Goal: Transaction & Acquisition: Purchase product/service

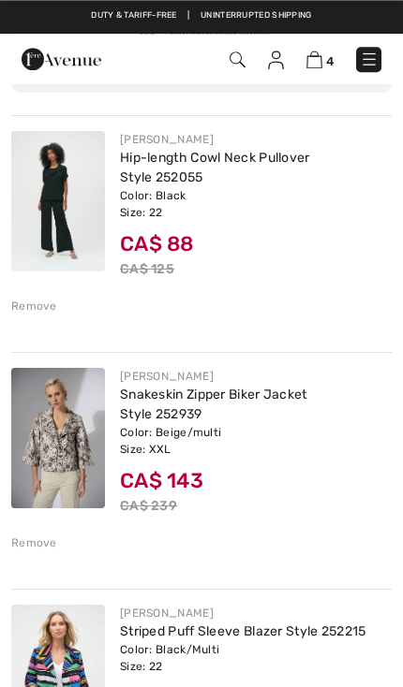
scroll to position [172, 0]
click at [46, 315] on div "JOSEPH RIBKOFF Hip-length Cowl Neck Pullover Style 252055 Color: Black Size: 22…" at bounding box center [201, 222] width 380 height 214
click at [38, 308] on div "Remove" at bounding box center [34, 306] width 46 height 17
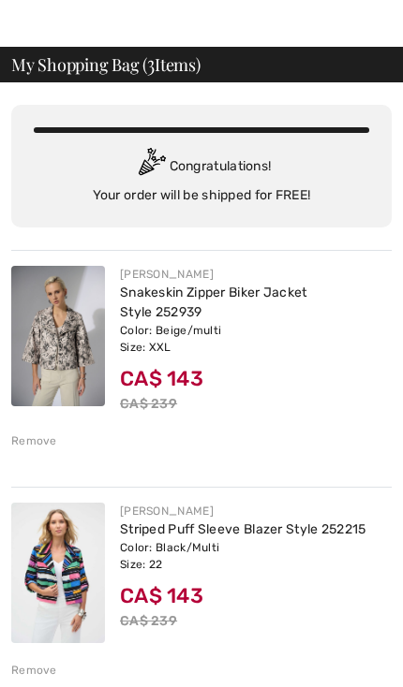
scroll to position [0, 0]
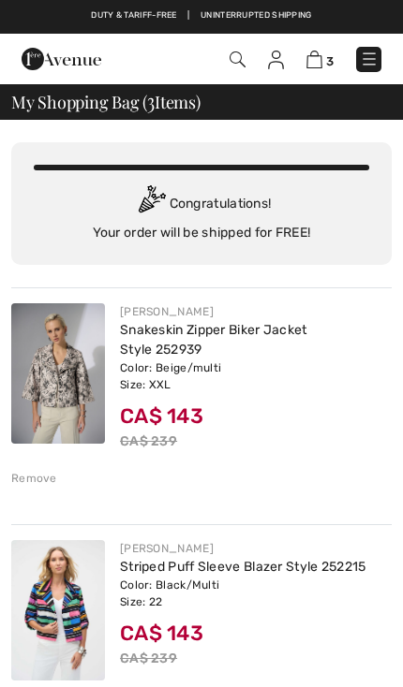
click at [369, 64] on img at bounding box center [368, 59] width 19 height 19
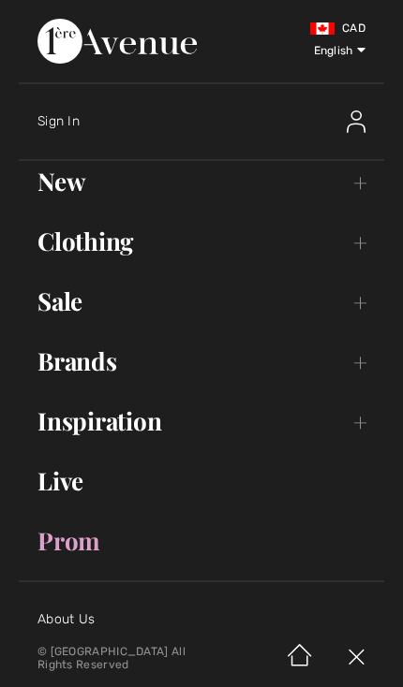
click at [351, 315] on link "Sale Toggle submenu" at bounding box center [201, 301] width 365 height 41
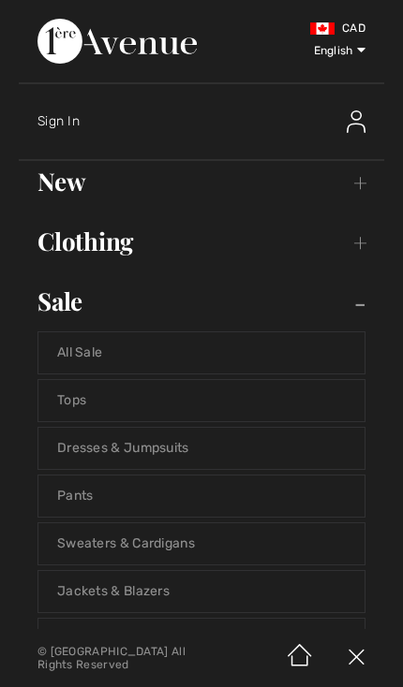
click at [89, 407] on link "Tops" at bounding box center [201, 400] width 326 height 41
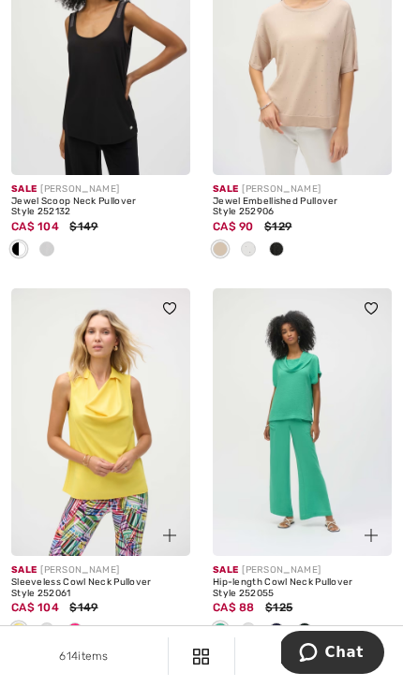
scroll to position [5762, 0]
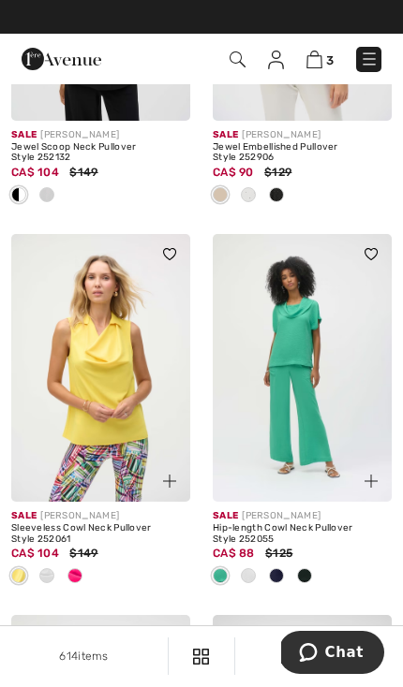
click at [323, 423] on img at bounding box center [302, 368] width 179 height 269
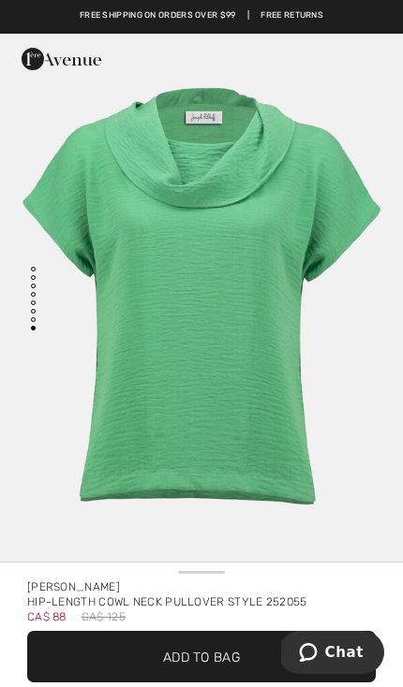
scroll to position [4374, 0]
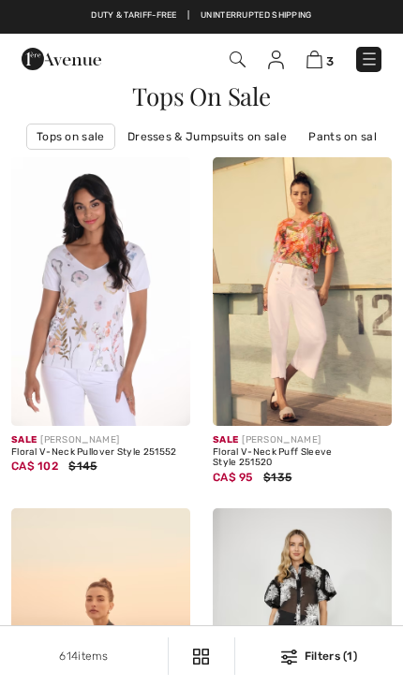
scroll to position [5762, 0]
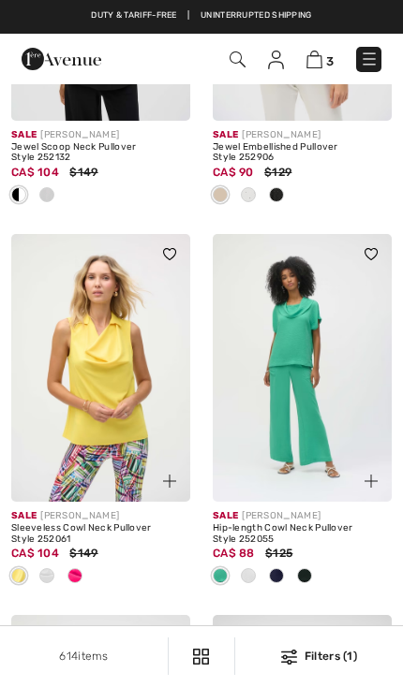
checkbox input "true"
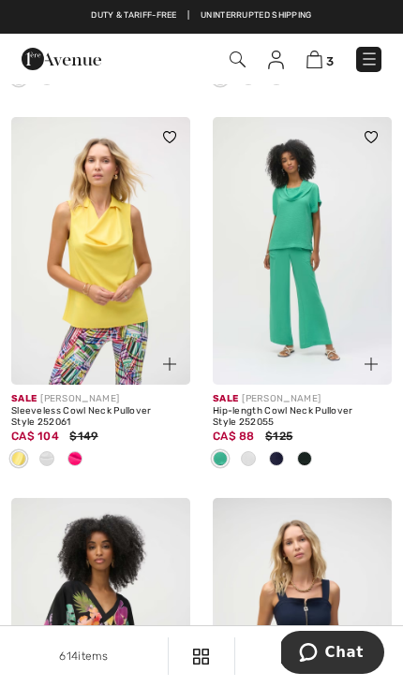
scroll to position [5812, 0]
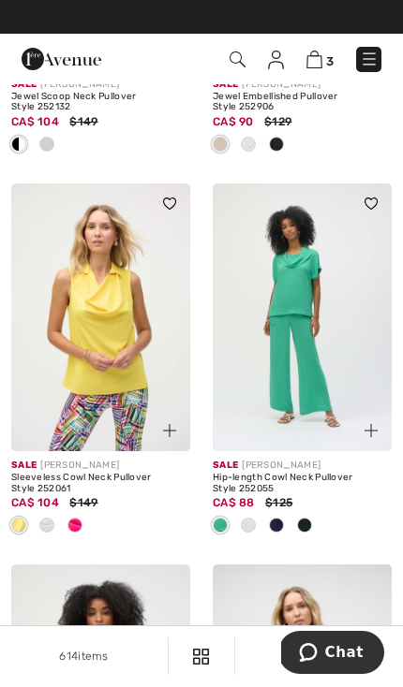
click at [346, 374] on img at bounding box center [302, 317] width 179 height 269
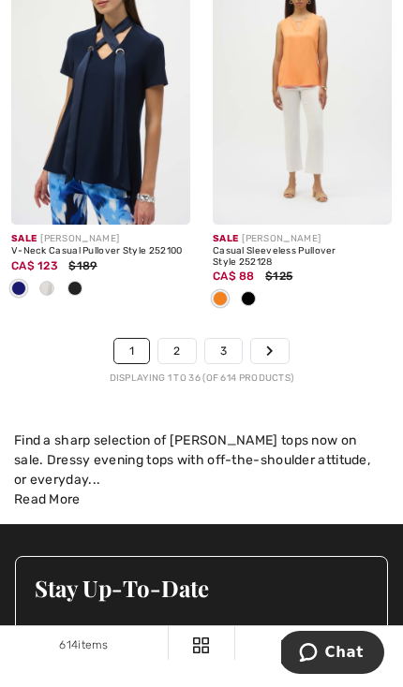
scroll to position [6796, 0]
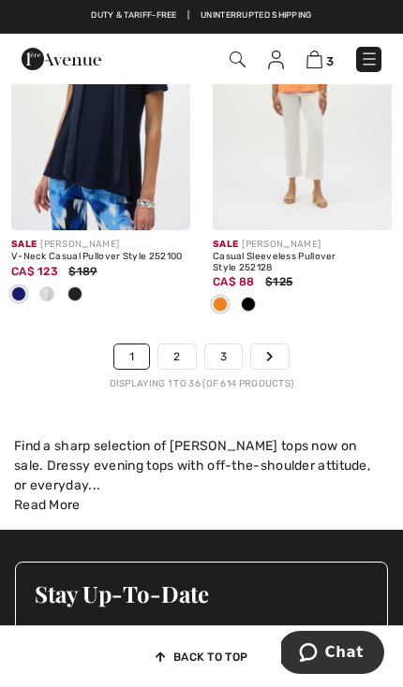
click at [188, 344] on link "2" at bounding box center [176, 356] width 37 height 24
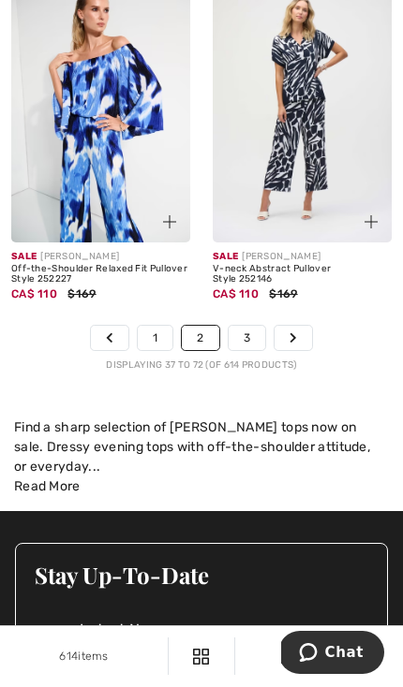
scroll to position [6803, 0]
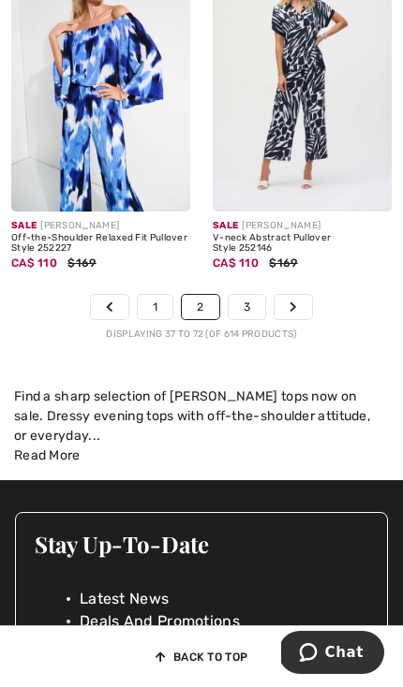
click at [254, 299] on link "3" at bounding box center [246, 307] width 37 height 24
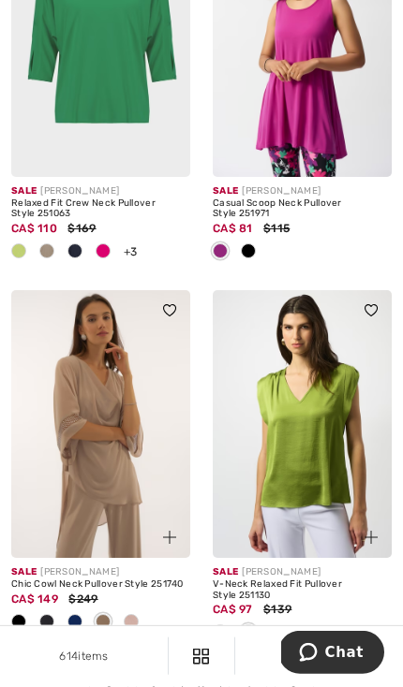
scroll to position [6560, 0]
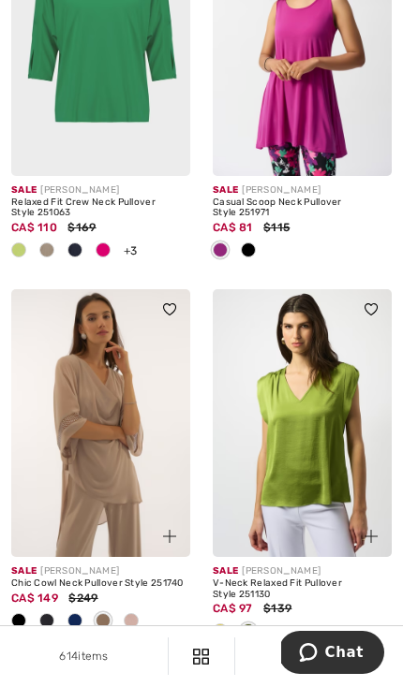
click at [250, 671] on link "4" at bounding box center [247, 683] width 37 height 24
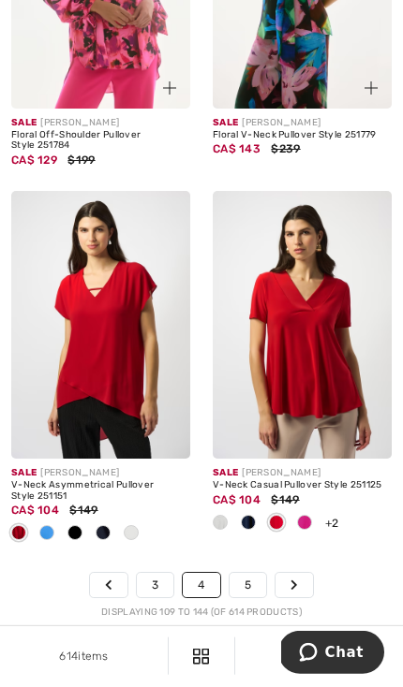
scroll to position [6562, 0]
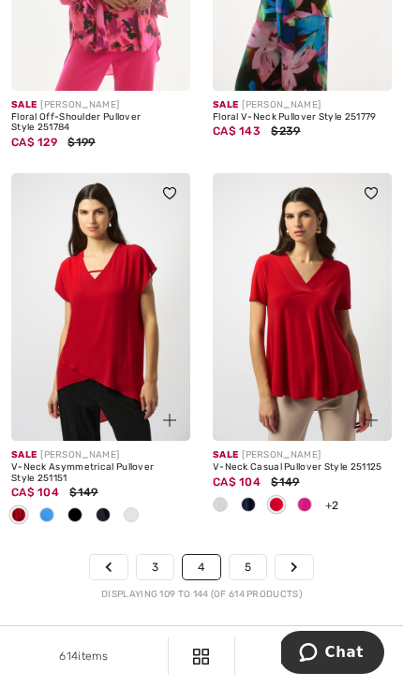
click at [251, 559] on link "5" at bounding box center [247, 567] width 37 height 24
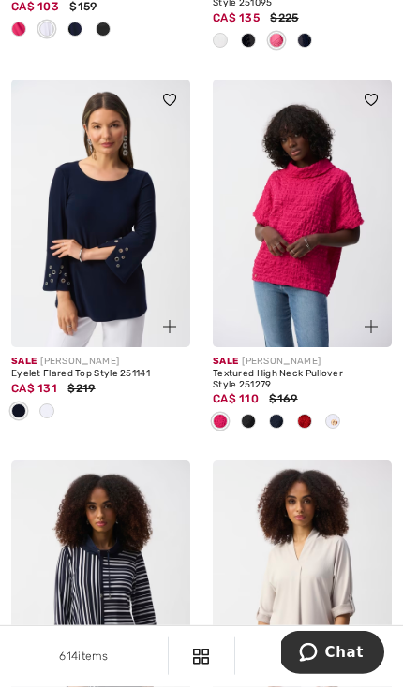
scroll to position [466, 0]
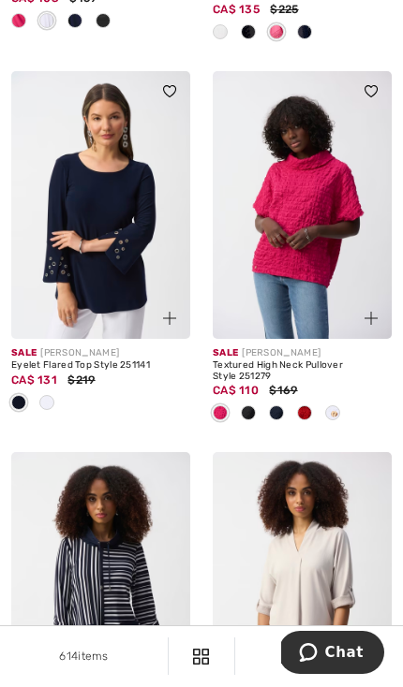
click at [325, 238] on img at bounding box center [302, 205] width 179 height 269
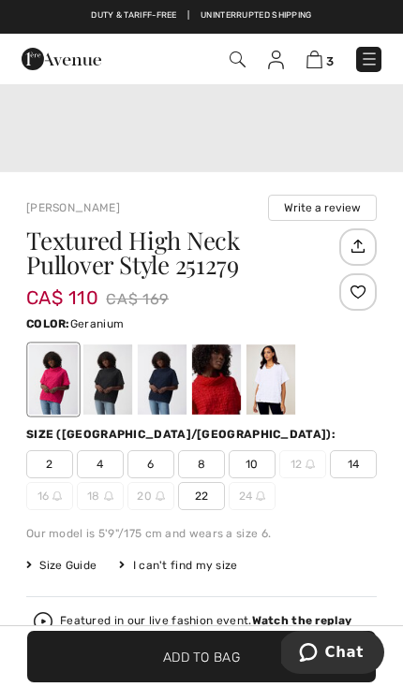
scroll to position [3708, 0]
click at [220, 367] on div at bounding box center [216, 379] width 49 height 70
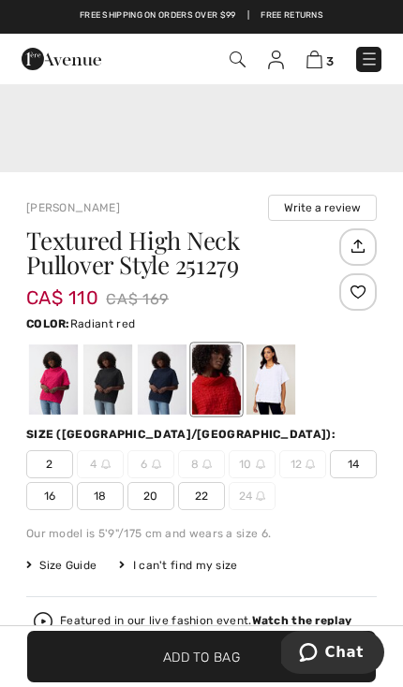
scroll to position [0, 0]
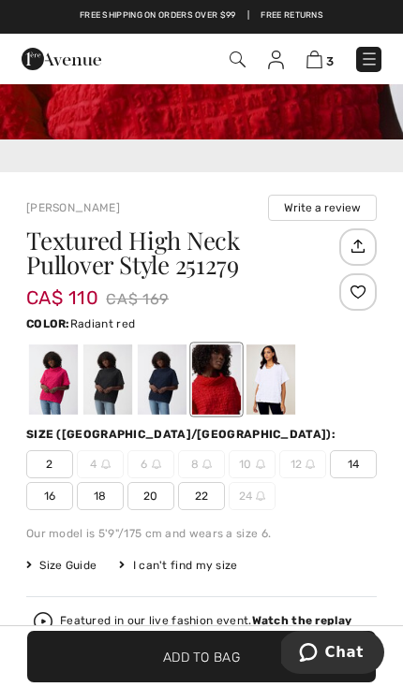
click at [211, 496] on span "22" at bounding box center [201, 496] width 47 height 28
click at [246, 682] on span "✔ Added to Bag Add to Bag" at bounding box center [201, 656] width 348 height 51
click at [169, 383] on div at bounding box center [162, 379] width 49 height 70
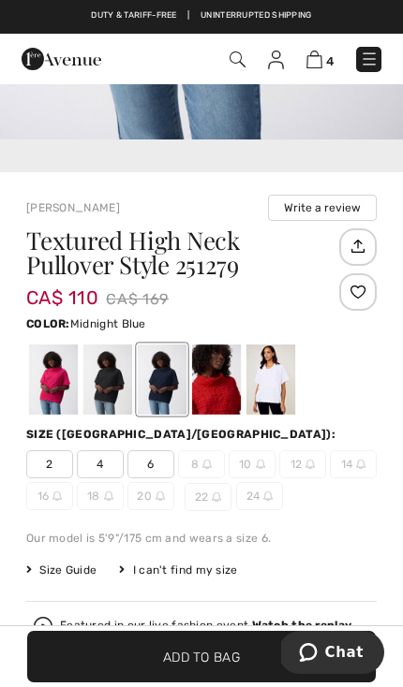
click at [110, 384] on div at bounding box center [107, 379] width 49 height 70
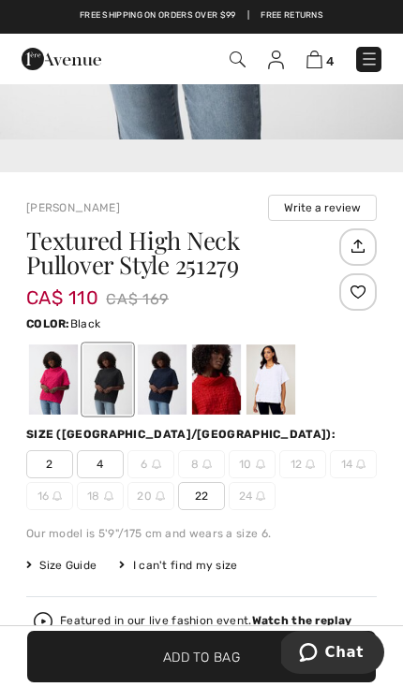
click at [207, 495] on span "22" at bounding box center [201, 496] width 47 height 28
click at [247, 682] on span "✔ Added to Bag Add to Bag" at bounding box center [201, 656] width 348 height 51
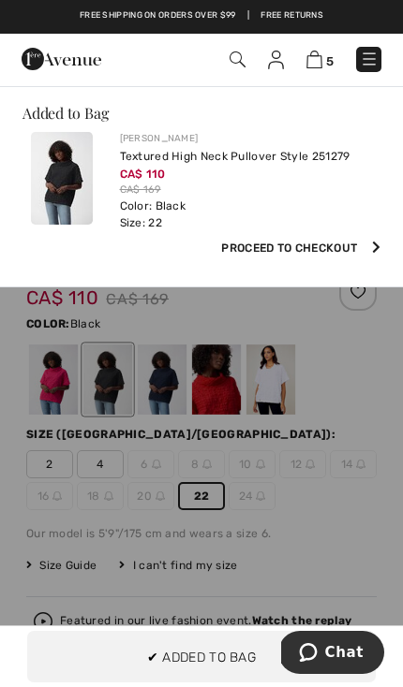
click at [318, 64] on img at bounding box center [314, 60] width 16 height 18
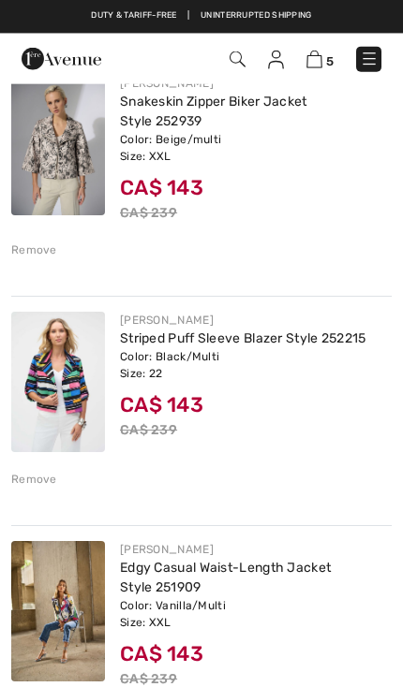
scroll to position [229, 0]
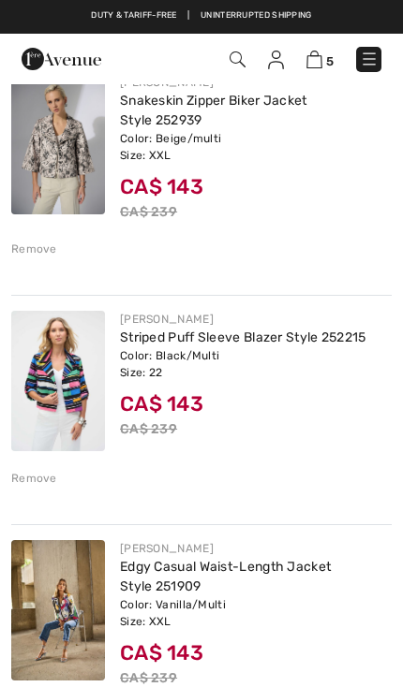
click at [45, 250] on div "Remove" at bounding box center [34, 249] width 46 height 17
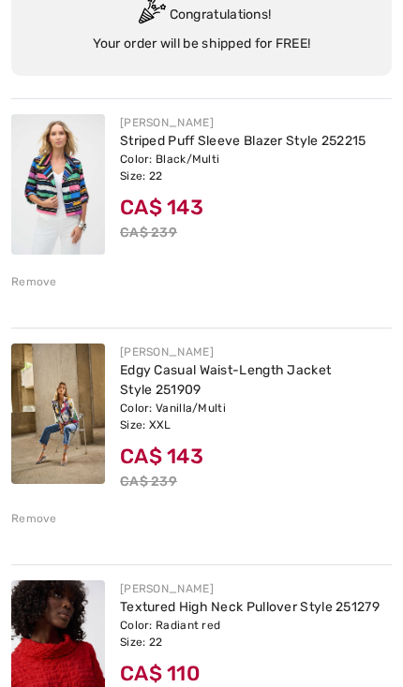
scroll to position [191, 0]
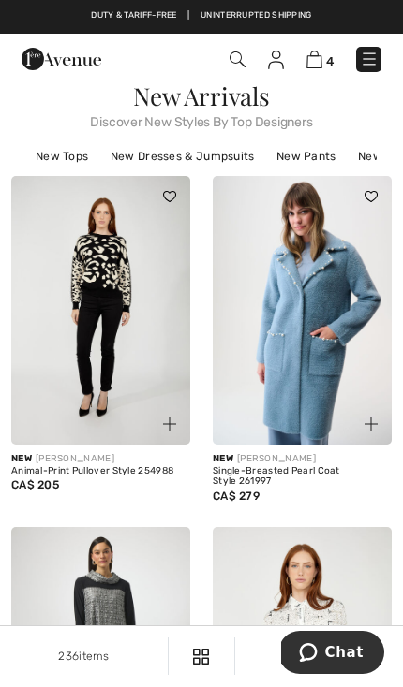
click at [318, 64] on img at bounding box center [314, 60] width 16 height 18
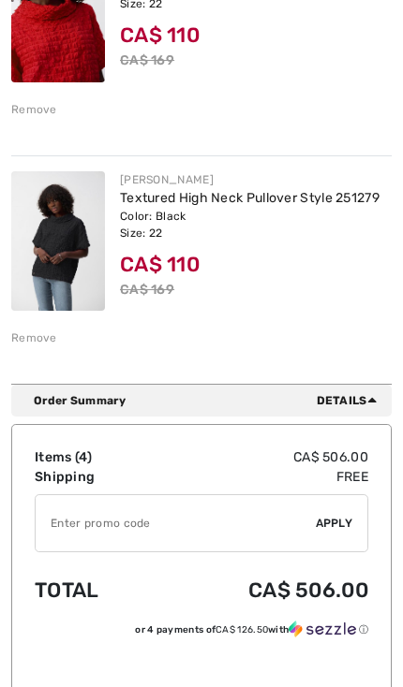
scroll to position [828, 0]
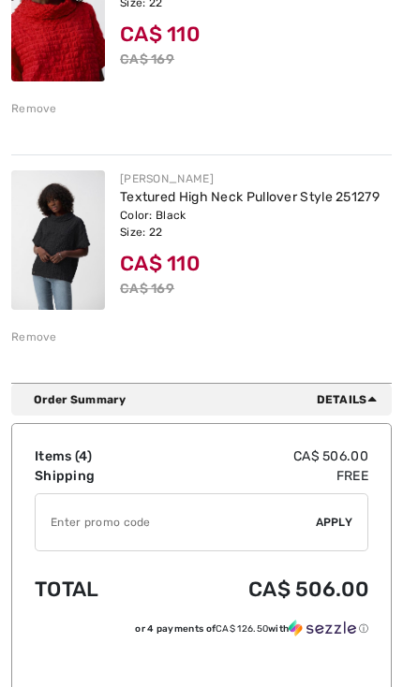
click at [138, 524] on input "TEXT" at bounding box center [176, 522] width 280 height 56
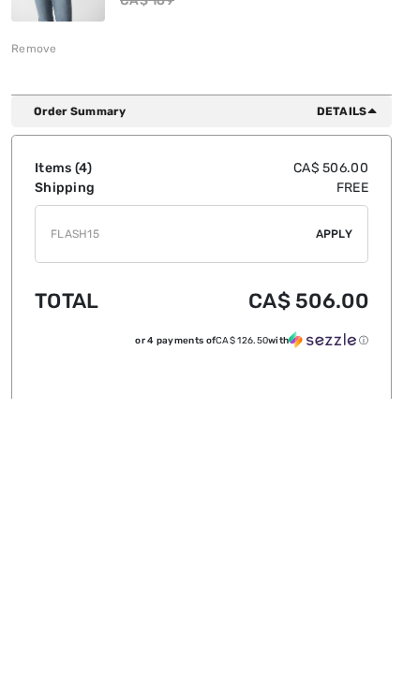
type input "FLASH15"
click at [332, 514] on span "Apply" at bounding box center [333, 522] width 37 height 17
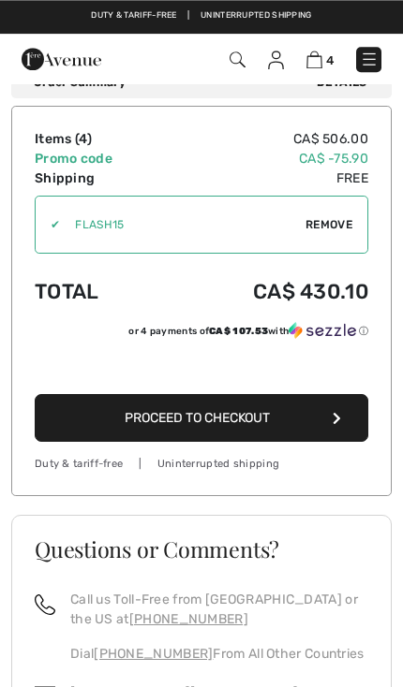
scroll to position [1178, 0]
click at [283, 421] on button "Proceed to Checkout" at bounding box center [201, 418] width 333 height 48
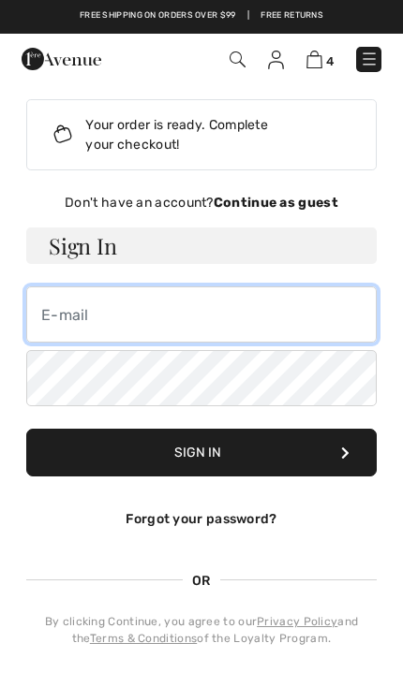
type input "[EMAIL_ADDRESS][DOMAIN_NAME]"
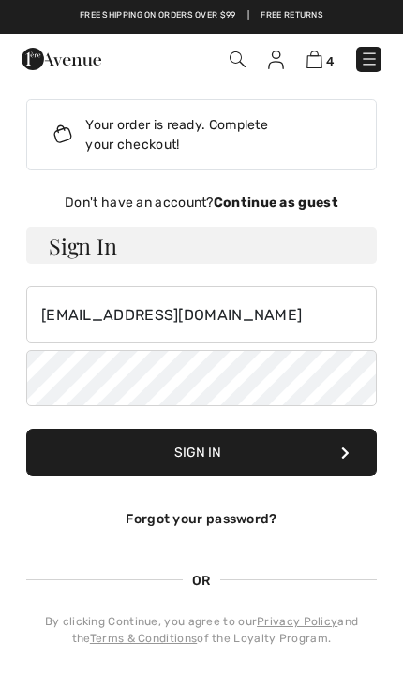
click at [201, 452] on button "Sign In" at bounding box center [201, 453] width 350 height 48
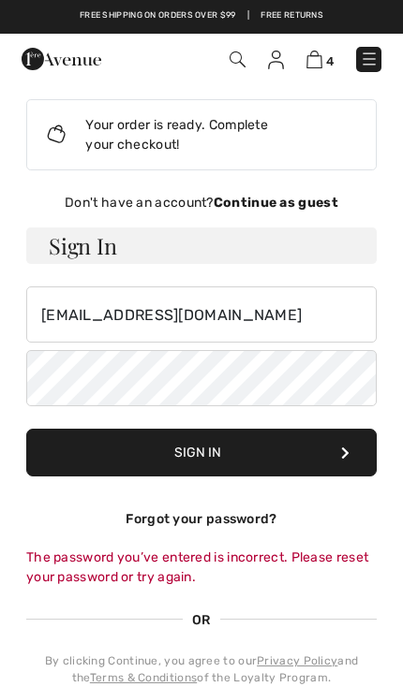
click at [256, 459] on button "Sign In" at bounding box center [201, 453] width 350 height 48
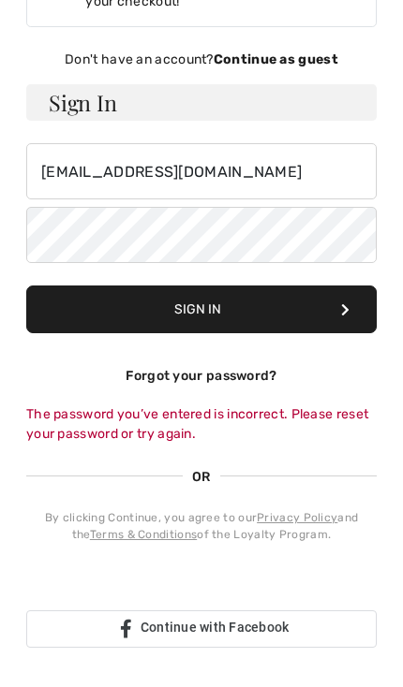
scroll to position [144, 0]
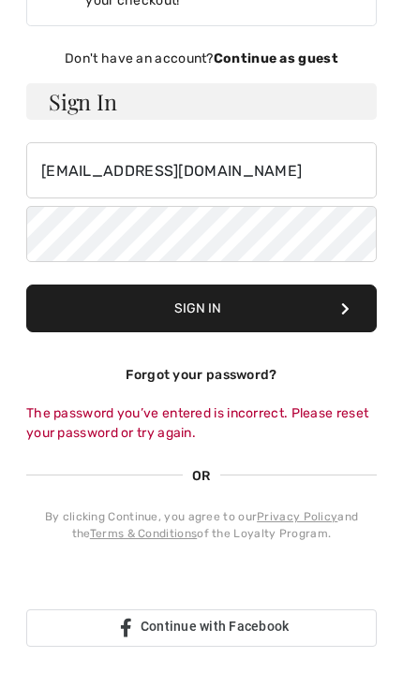
click at [269, 309] on button "Sign In" at bounding box center [201, 309] width 350 height 48
click at [287, 632] on span "Continue with Facebook" at bounding box center [214, 626] width 149 height 15
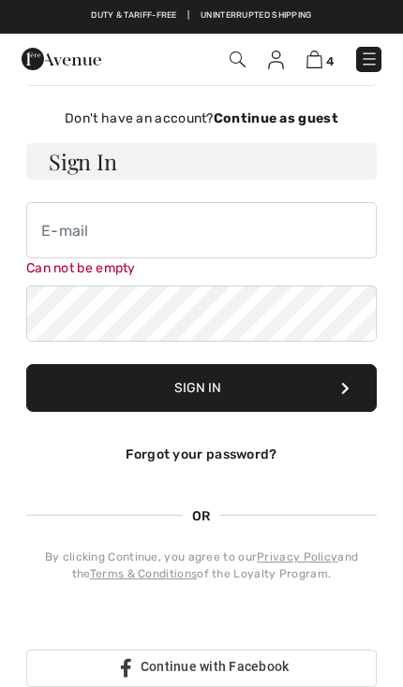
scroll to position [84, 0]
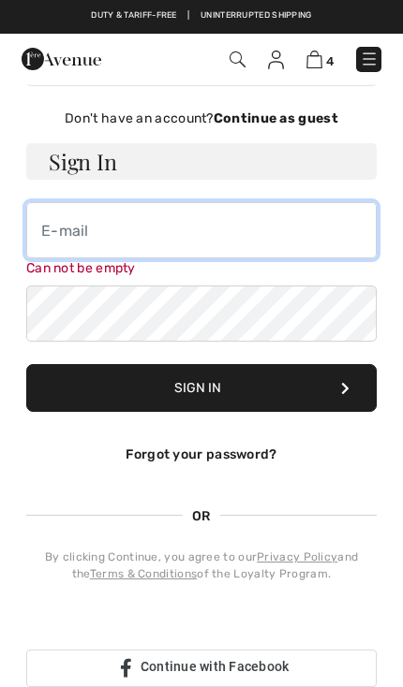
click at [224, 236] on input "email" at bounding box center [201, 230] width 350 height 56
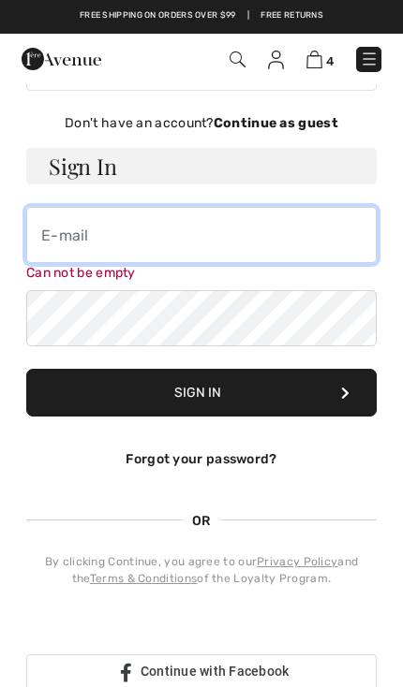
type input "smithginny966@gmail.com"
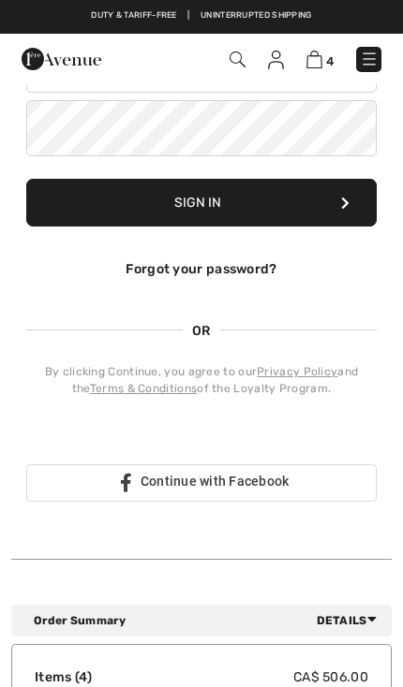
scroll to position [249, 0]
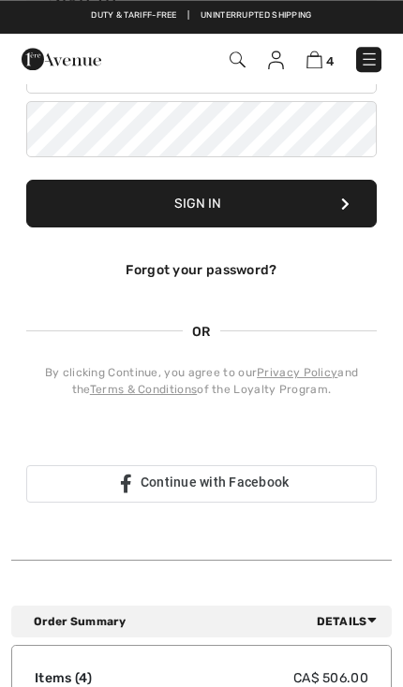
click at [273, 487] on span "Continue with Facebook" at bounding box center [214, 482] width 149 height 15
click at [279, 434] on div "Sign in with Google. Opens in new tab" at bounding box center [198, 438] width 344 height 41
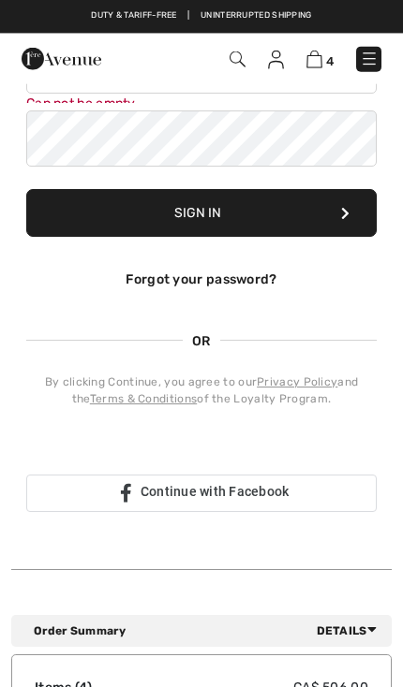
scroll to position [246, 0]
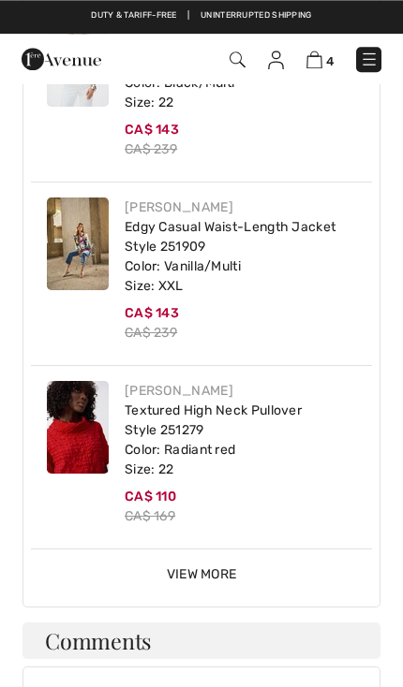
scroll to position [991, 0]
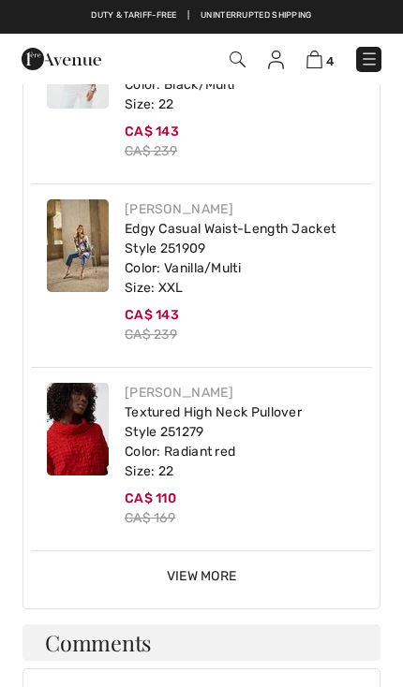
click at [226, 568] on span "View More" at bounding box center [202, 576] width 70 height 16
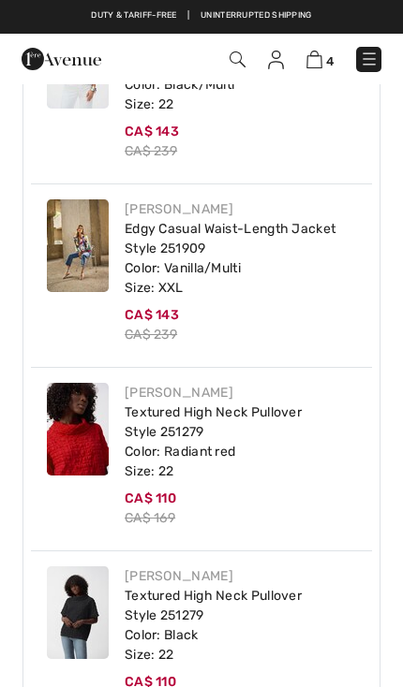
click at [303, 672] on div "CA$ 110 CA$ 169" at bounding box center [245, 691] width 240 height 39
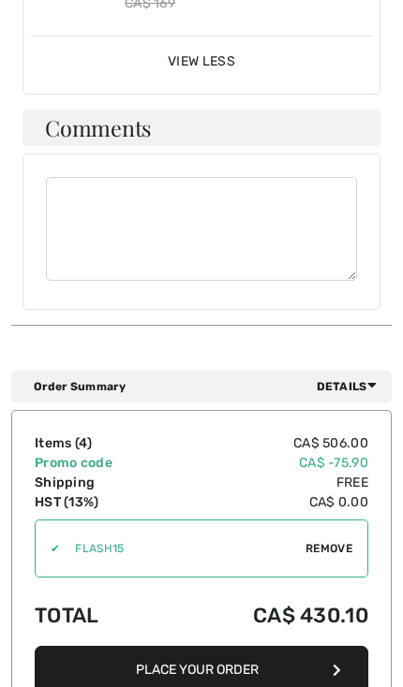
scroll to position [1697, 0]
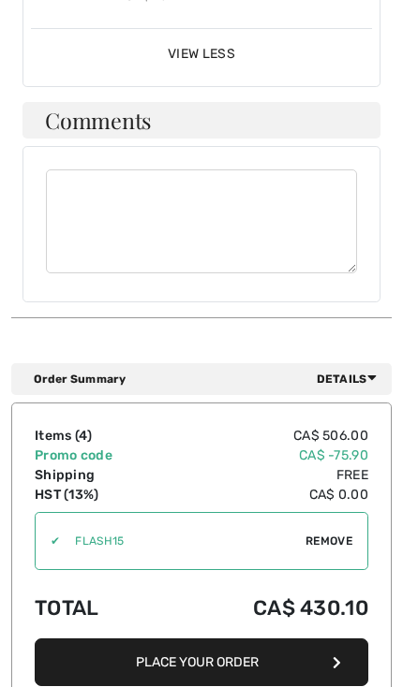
click at [244, 638] on button "Place Your Order" at bounding box center [201, 662] width 333 height 48
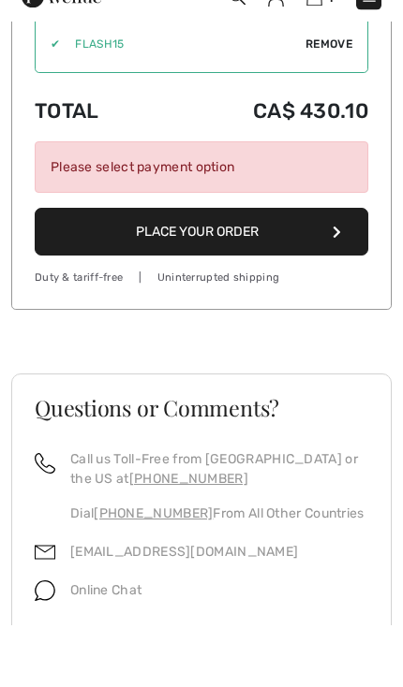
scroll to position [2198, 0]
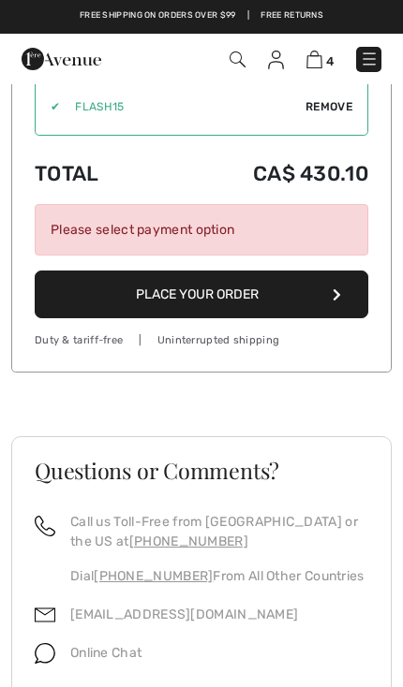
click at [247, 204] on div "Please select payment option" at bounding box center [201, 229] width 333 height 51
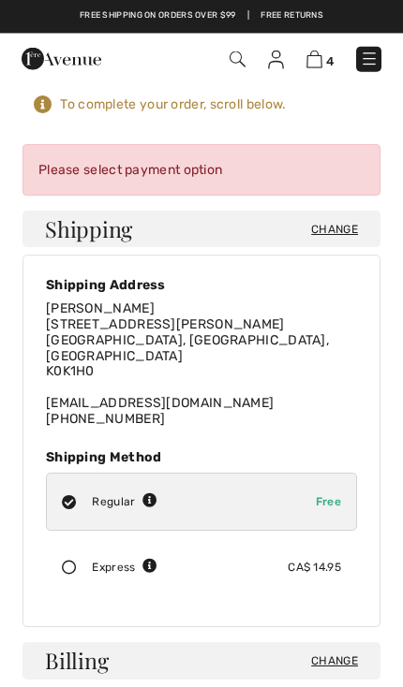
scroll to position [0, 0]
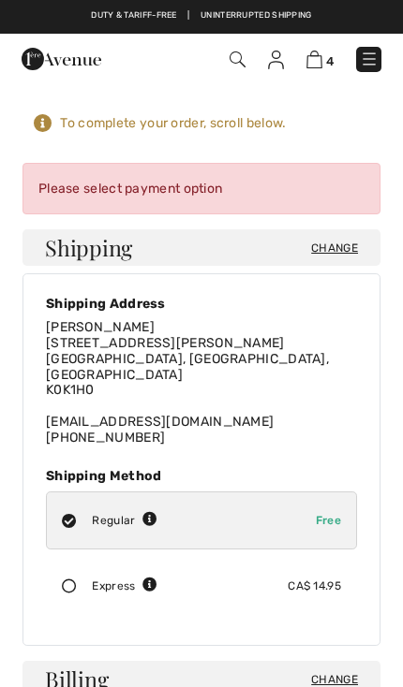
click at [250, 187] on div "Please select payment option" at bounding box center [201, 188] width 358 height 51
click at [194, 198] on div "Please select payment option" at bounding box center [201, 188] width 358 height 51
click at [147, 193] on div "Please select payment option" at bounding box center [201, 188] width 358 height 51
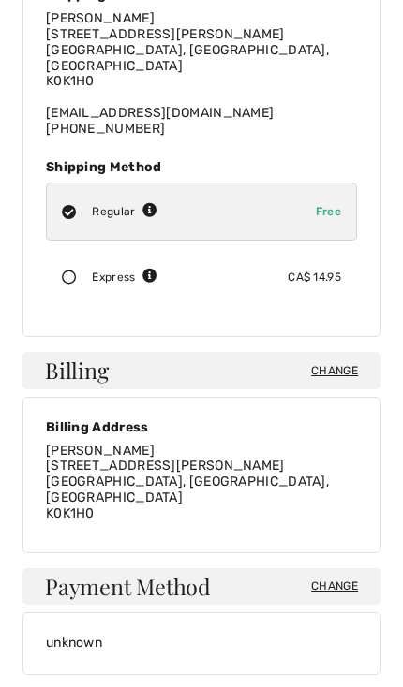
scroll to position [309, 0]
click at [339, 578] on span "Change" at bounding box center [334, 586] width 47 height 17
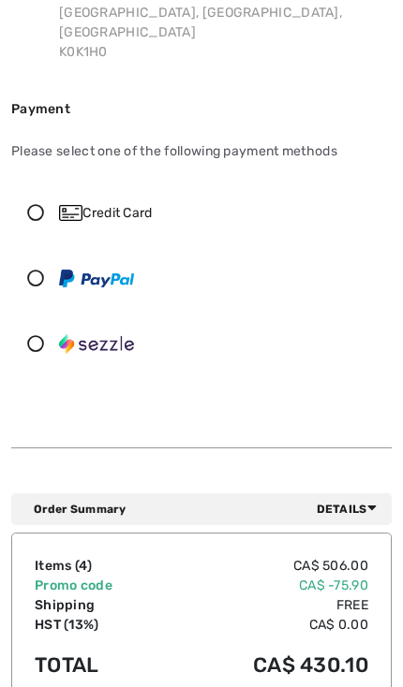
click at [133, 207] on div "Credit Card" at bounding box center [201, 212] width 378 height 56
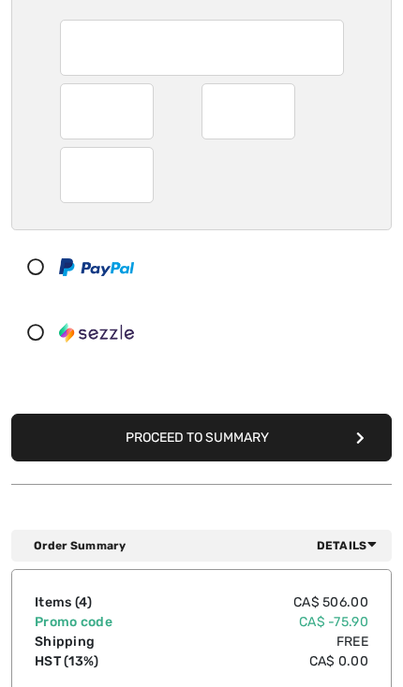
scroll to position [471, 0]
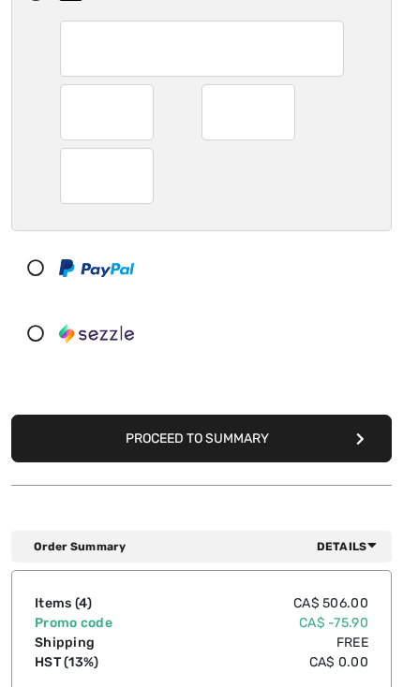
click at [316, 424] on button "Proceed to Summary" at bounding box center [201, 439] width 380 height 48
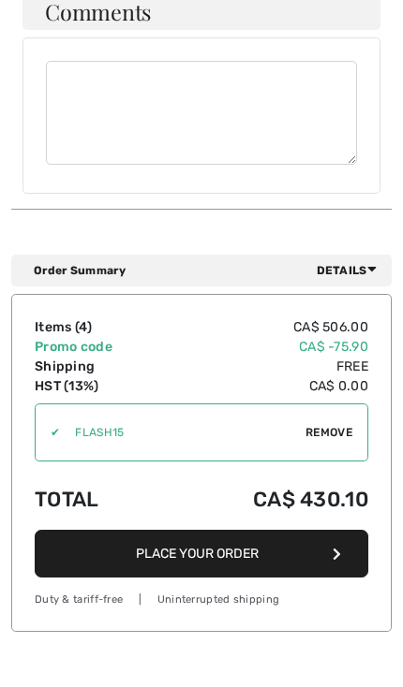
scroll to position [1641, 0]
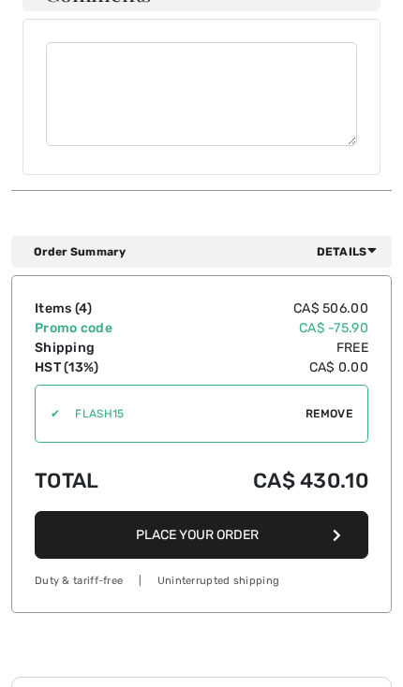
click at [299, 511] on button "Place Your Order" at bounding box center [201, 535] width 333 height 48
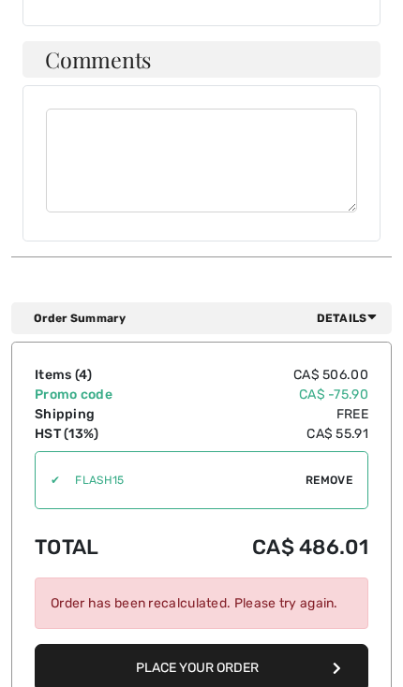
click at [252, 578] on div "Order has been recalculated. Please try again." at bounding box center [201, 603] width 333 height 51
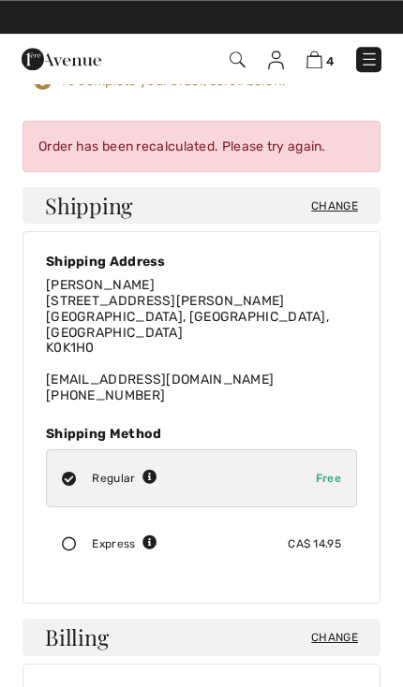
scroll to position [0, 0]
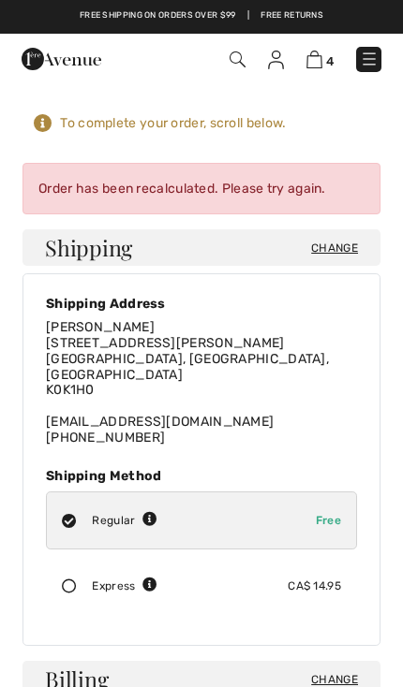
click at [286, 493] on div "Regular Free" at bounding box center [201, 520] width 311 height 58
radio input "true"
click at [286, 192] on div "Order has been recalculated. Please try again." at bounding box center [201, 188] width 358 height 51
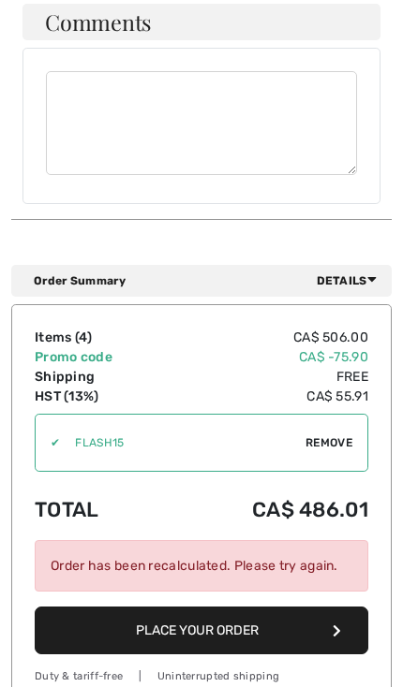
scroll to position [1680, 0]
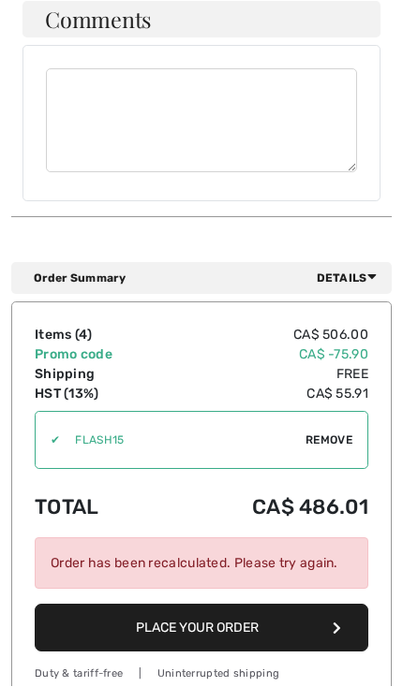
click at [371, 263] on div "Order Summary Details" at bounding box center [201, 279] width 380 height 32
click at [353, 249] on div "Order Summary Details Items ( 4 ) CA$ 506.00 Promo code CA$ -75.90 Shipping Fre…" at bounding box center [201, 484] width 380 height 535
click at [286, 537] on div "Order has been recalculated. Please try again." at bounding box center [201, 562] width 333 height 51
click at [286, 604] on button "Place Your Order" at bounding box center [201, 628] width 333 height 48
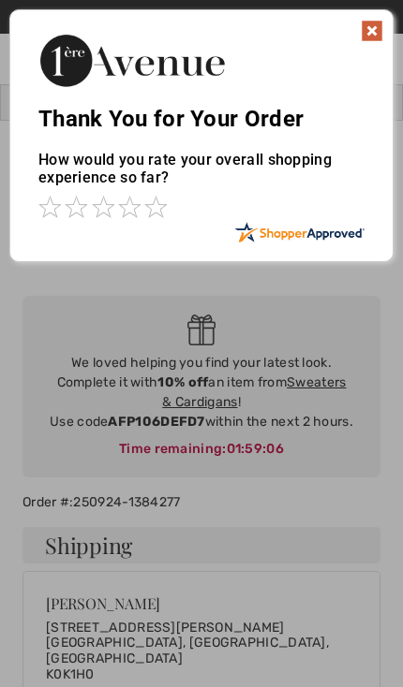
click at [377, 31] on img at bounding box center [371, 31] width 22 height 22
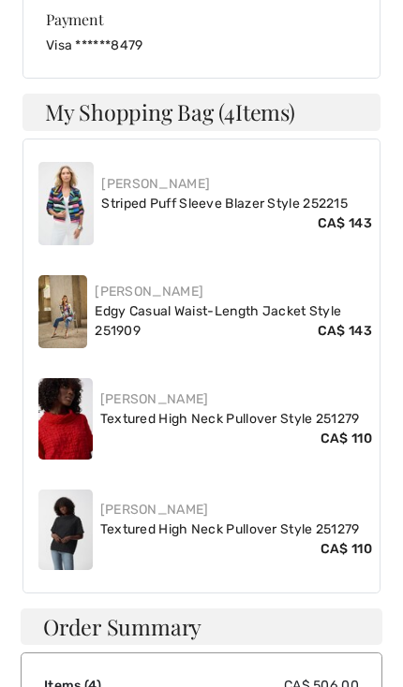
scroll to position [999, 0]
